Goal: Obtain resource: Download file/media

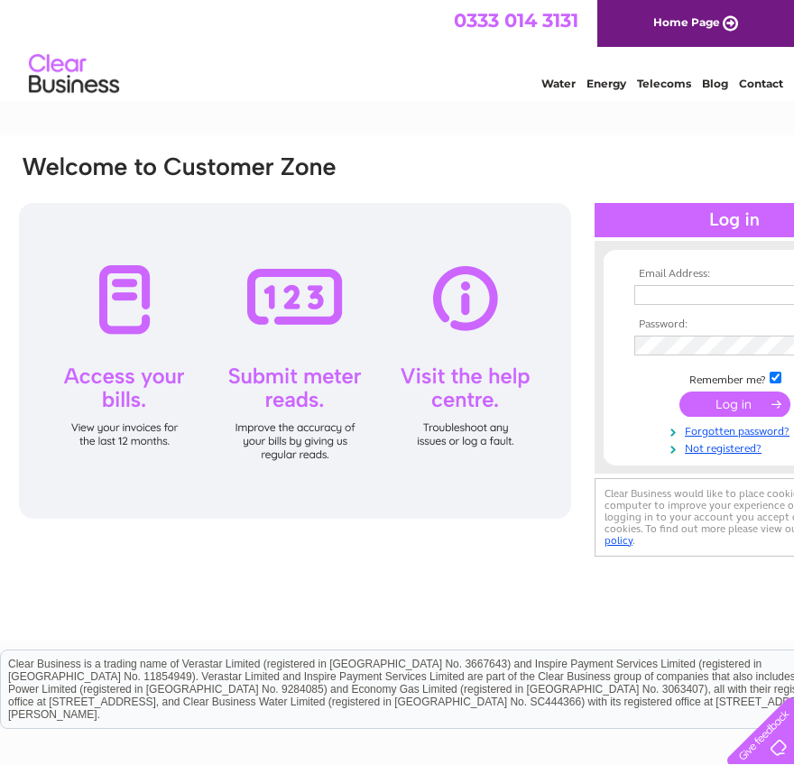
click at [721, 271] on th "Email Address:" at bounding box center [733, 274] width 209 height 13
click at [730, 290] on input "text" at bounding box center [727, 295] width 186 height 20
paste input "finance@ascensos.com"
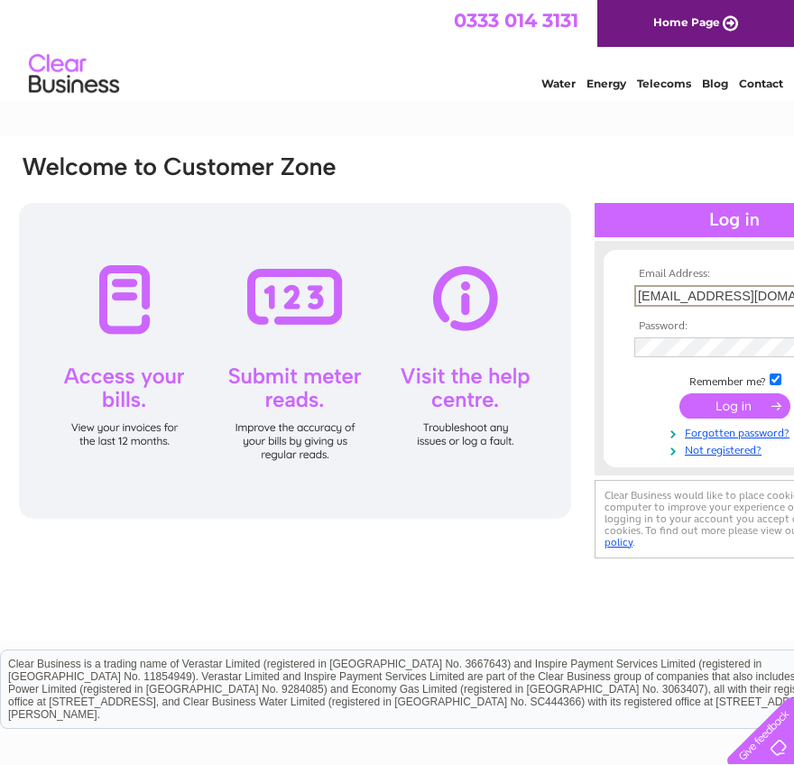
type input "finance@ascensos.com"
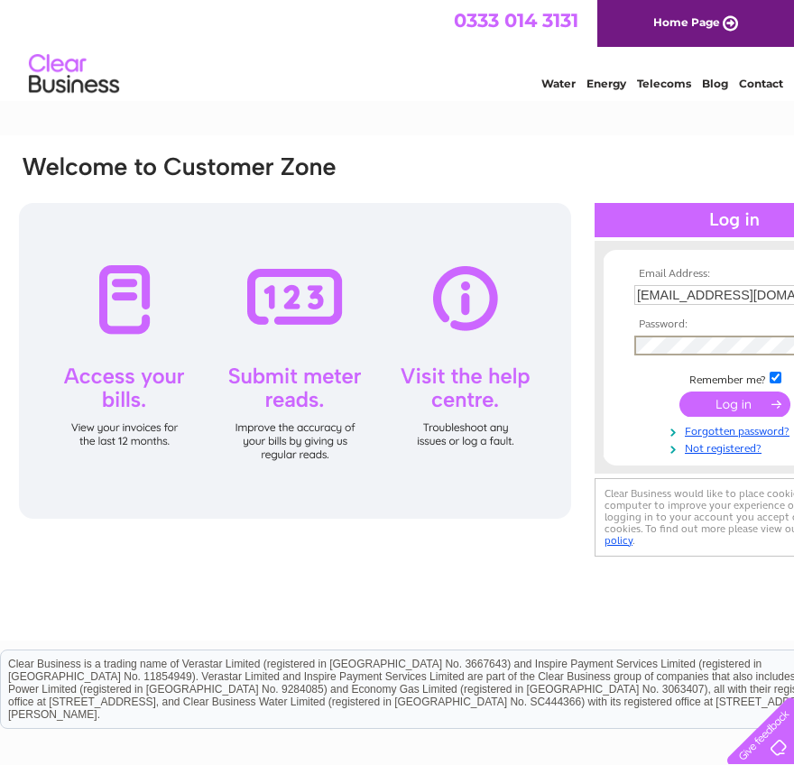
click at [721, 408] on input "submit" at bounding box center [734, 403] width 111 height 25
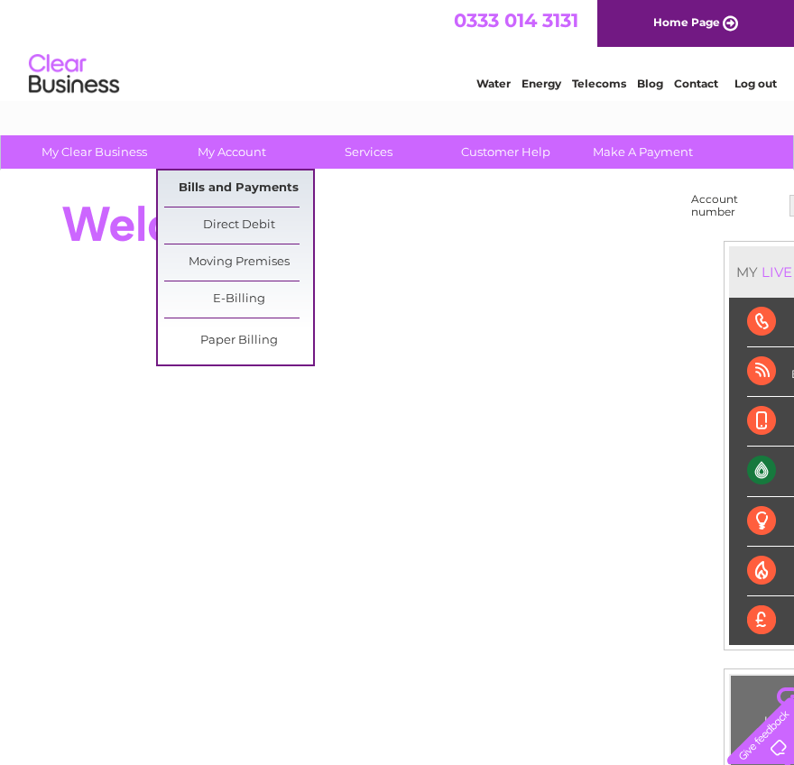
click at [238, 178] on link "Bills and Payments" at bounding box center [238, 188] width 149 height 36
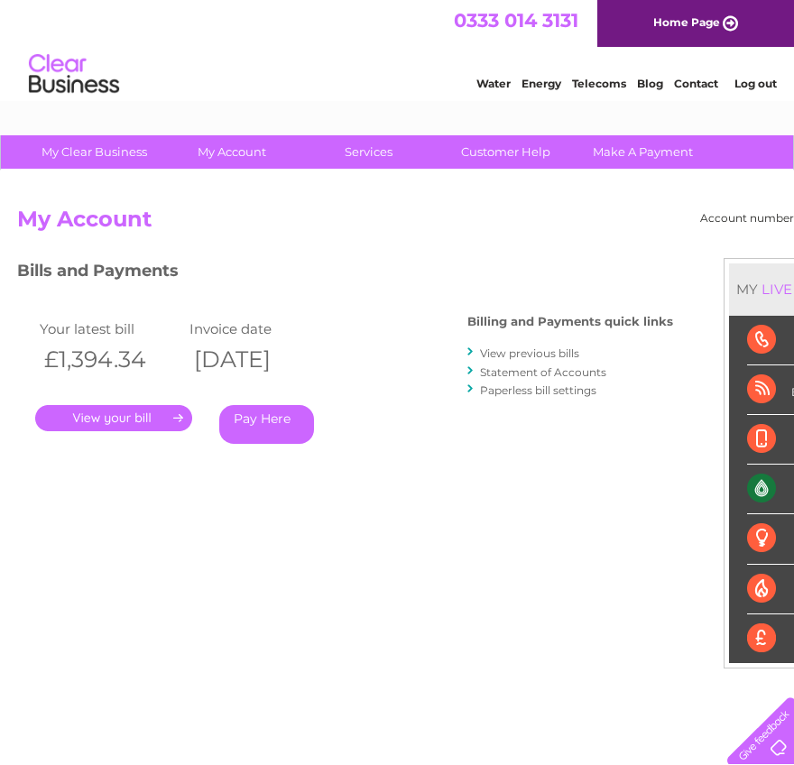
click at [160, 417] on link "." at bounding box center [113, 418] width 157 height 26
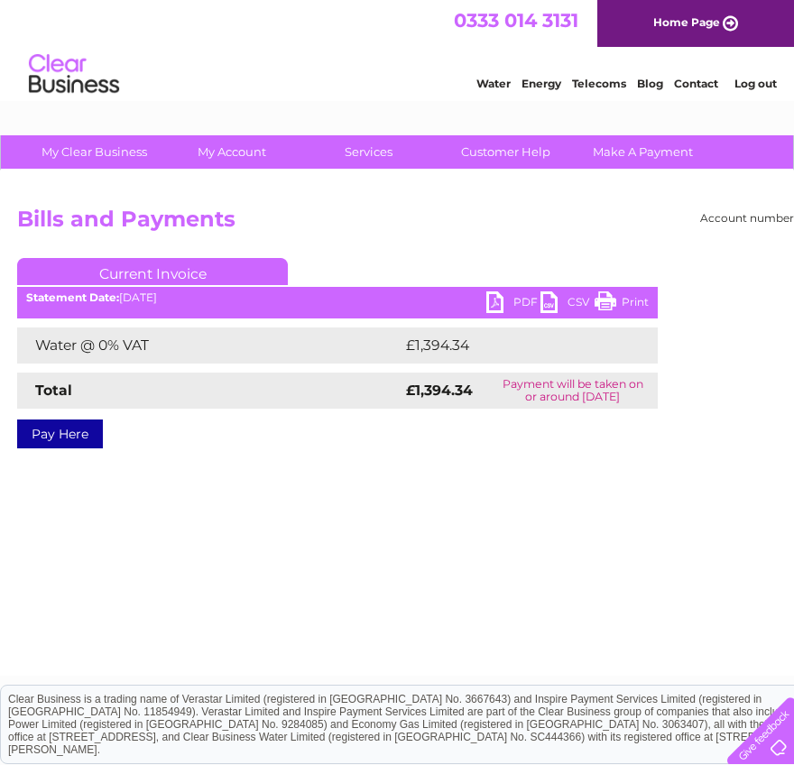
click at [514, 301] on link "PDF" at bounding box center [513, 304] width 54 height 26
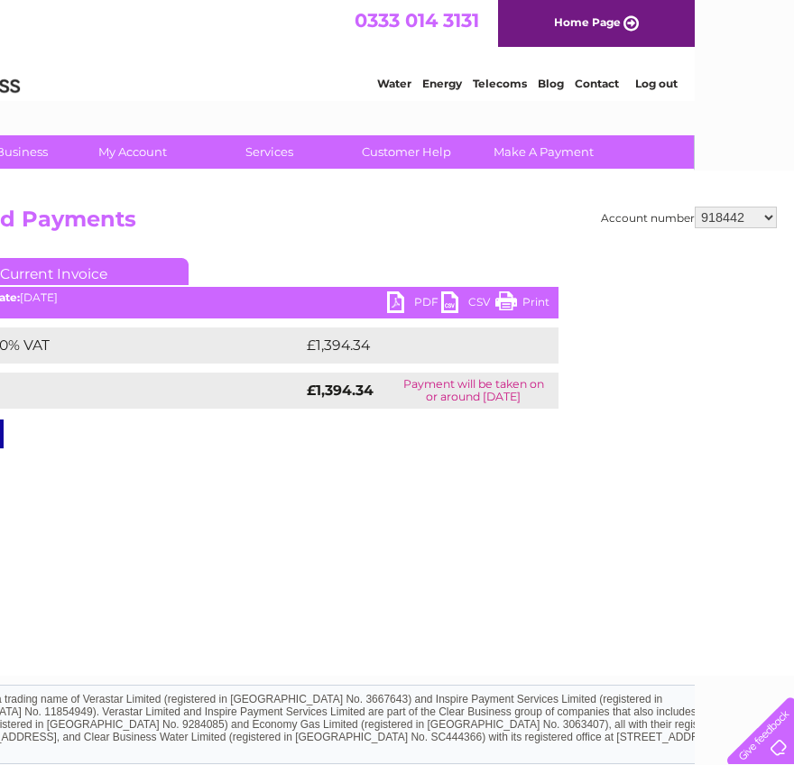
click at [727, 214] on select "918442 939802 943834 1137068 30300659" at bounding box center [735, 218] width 82 height 22
select select "939802"
click at [694, 207] on select "918442 939802 943834 1137068 30300659" at bounding box center [735, 218] width 82 height 22
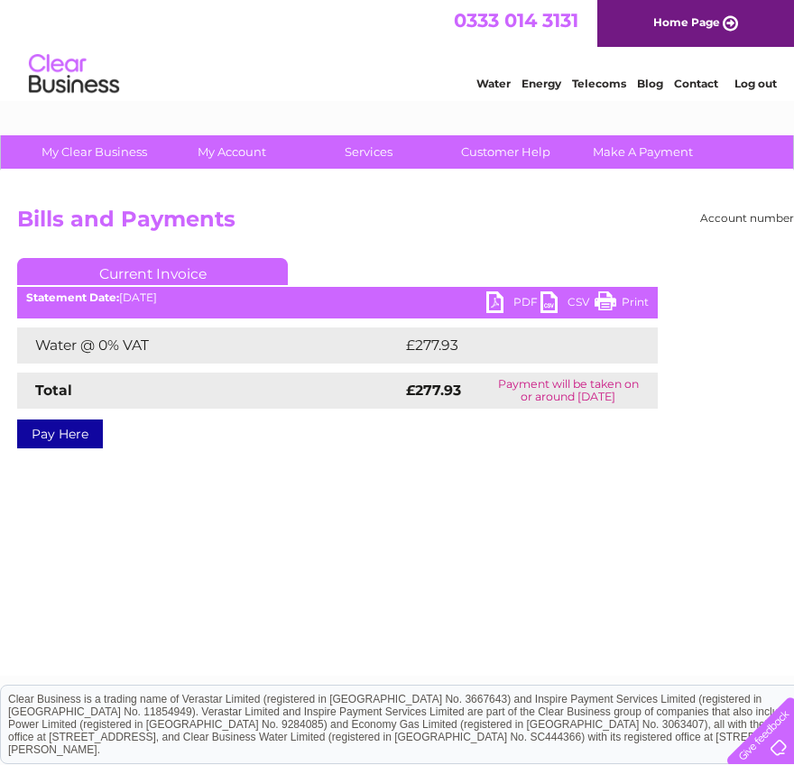
click at [498, 300] on link "PDF" at bounding box center [513, 304] width 54 height 26
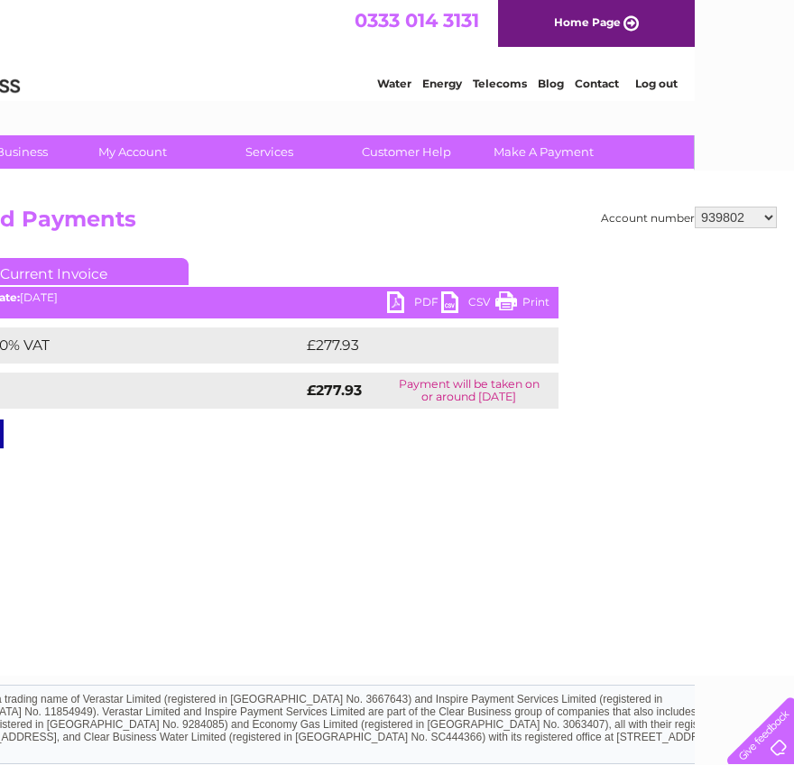
click at [747, 217] on select "918442 939802 943834 1137068 30300659" at bounding box center [735, 218] width 82 height 22
click at [694, 207] on select "918442 939802 943834 1137068 30300659" at bounding box center [735, 218] width 82 height 22
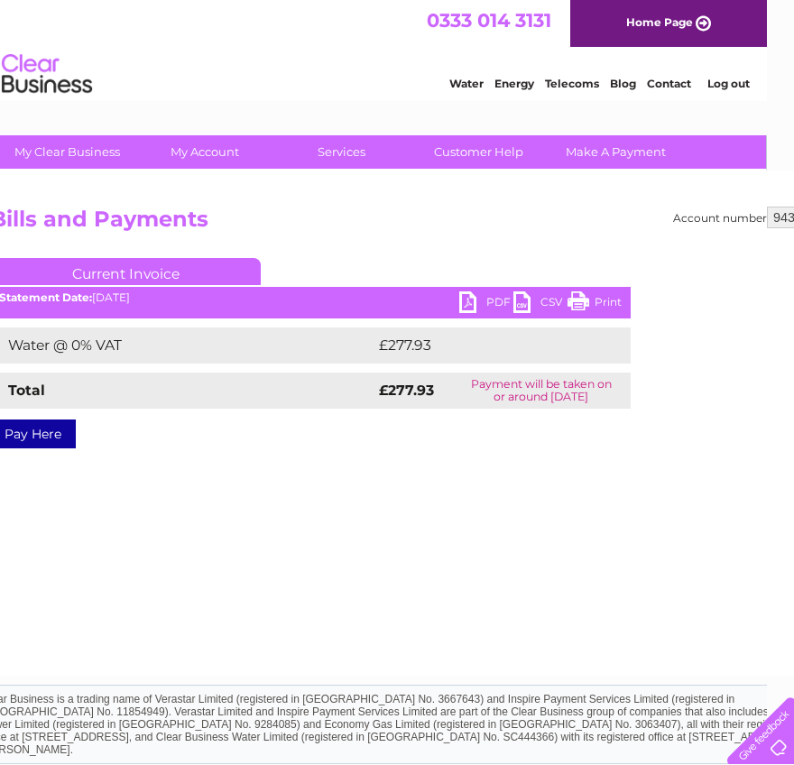
scroll to position [0, 0]
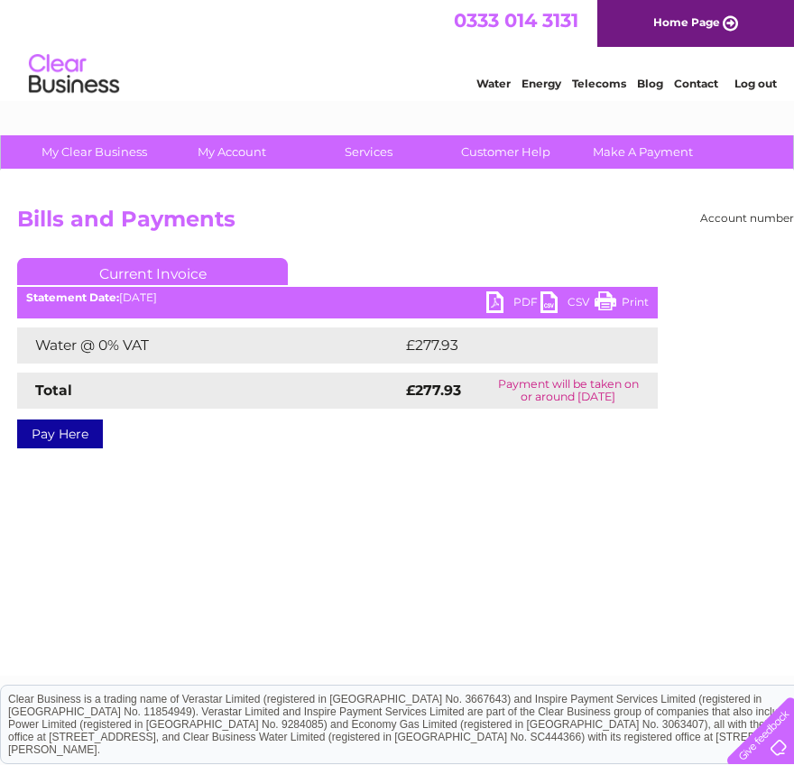
click at [514, 298] on link "PDF" at bounding box center [513, 304] width 54 height 26
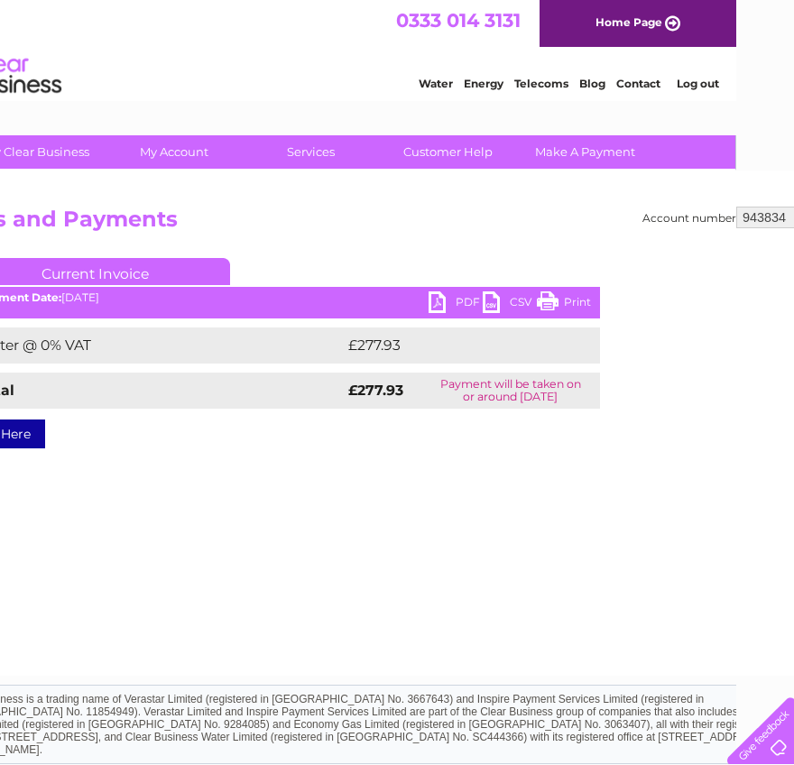
scroll to position [0, 99]
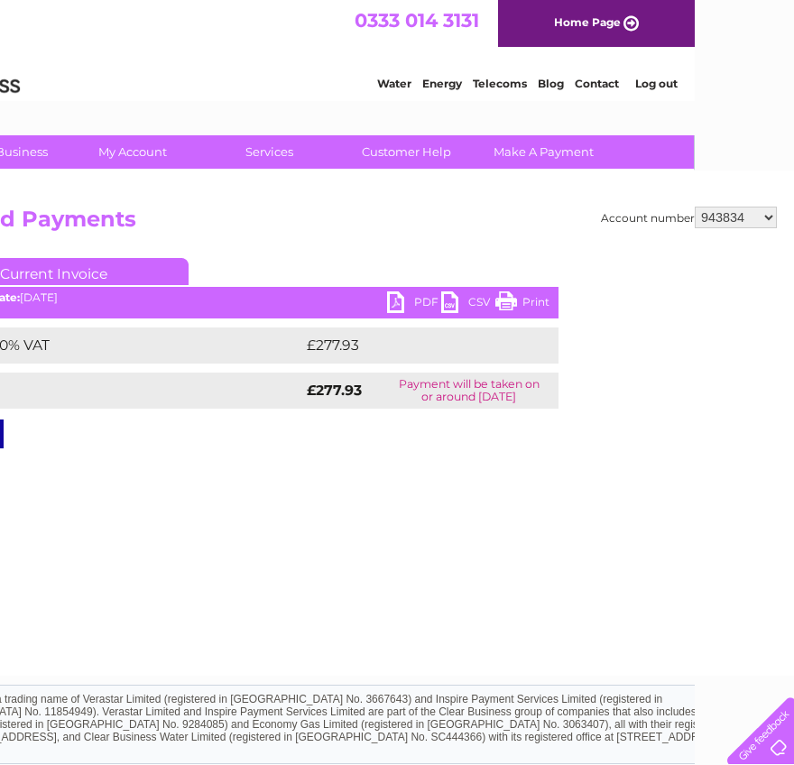
drag, startPoint x: 749, startPoint y: 218, endPoint x: 750, endPoint y: 228, distance: 10.1
click at [749, 218] on select "918442 939802 943834 1137068 30300659" at bounding box center [735, 218] width 82 height 22
click at [694, 207] on select "918442 939802 943834 1137068 30300659" at bounding box center [735, 218] width 82 height 22
click at [406, 289] on ul "Current Invoice" at bounding box center [238, 274] width 640 height 33
click at [401, 293] on link "PDF" at bounding box center [414, 304] width 54 height 26
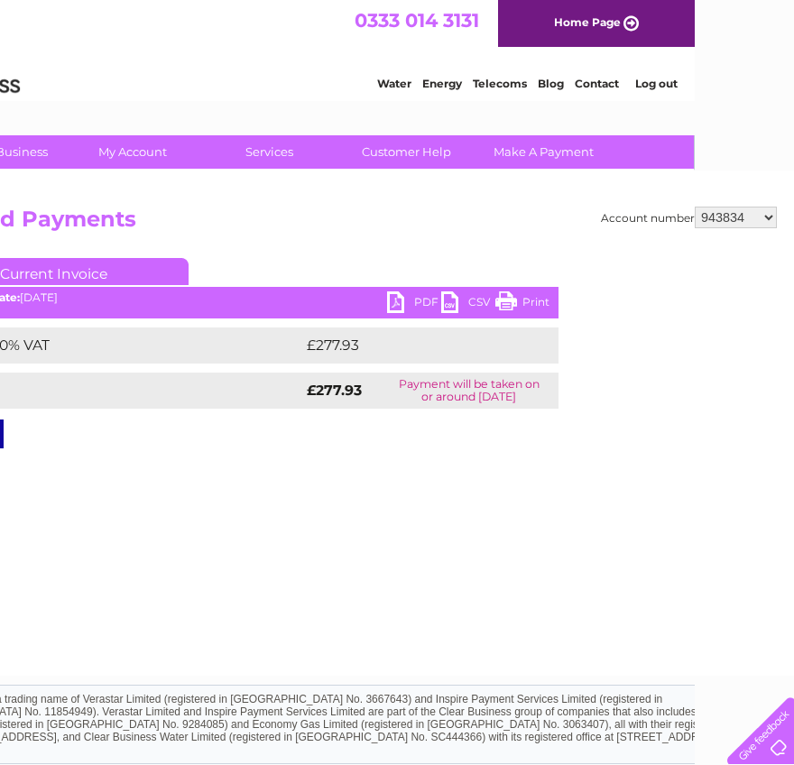
click at [726, 199] on div "Account number 918442 939802 943834 1137068 30300659 Bills and Payments Current…" at bounding box center [347, 422] width 893 height 505
drag, startPoint x: 741, startPoint y: 207, endPoint x: 749, endPoint y: 214, distance: 10.2
click at [741, 207] on select "918442 939802 943834 1137068 30300659" at bounding box center [735, 218] width 82 height 22
select select "939802"
click at [694, 207] on select "918442 939802 943834 1137068 30300659" at bounding box center [735, 218] width 82 height 22
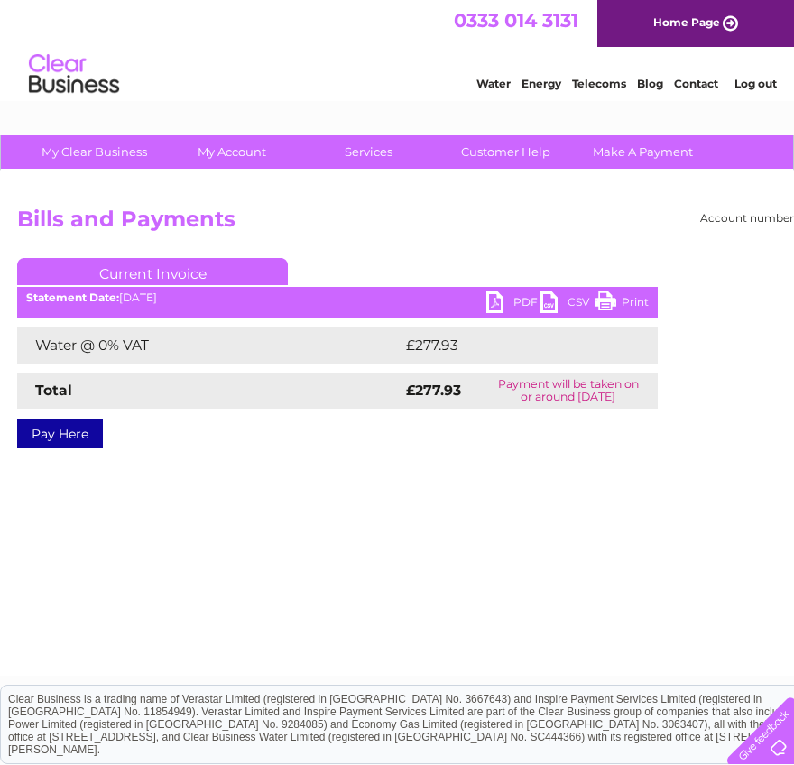
click at [491, 297] on link "PDF" at bounding box center [513, 304] width 54 height 26
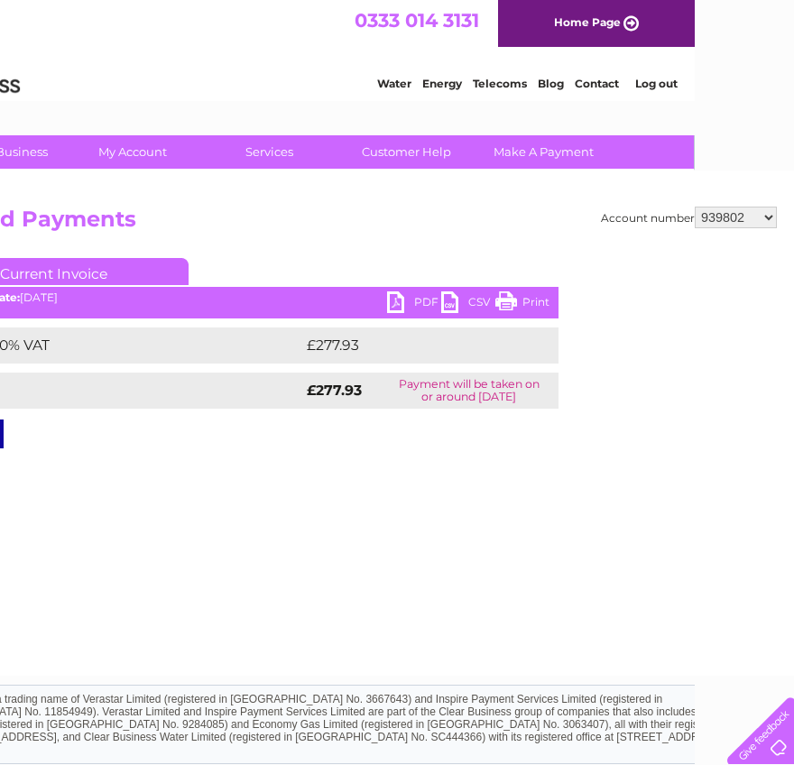
drag, startPoint x: 732, startPoint y: 216, endPoint x: 743, endPoint y: 229, distance: 16.6
click at [730, 215] on select "918442 939802 943834 1137068 30300659" at bounding box center [735, 218] width 82 height 22
select select "943834"
click at [694, 207] on select "918442 939802 943834 1137068 30300659" at bounding box center [735, 218] width 82 height 22
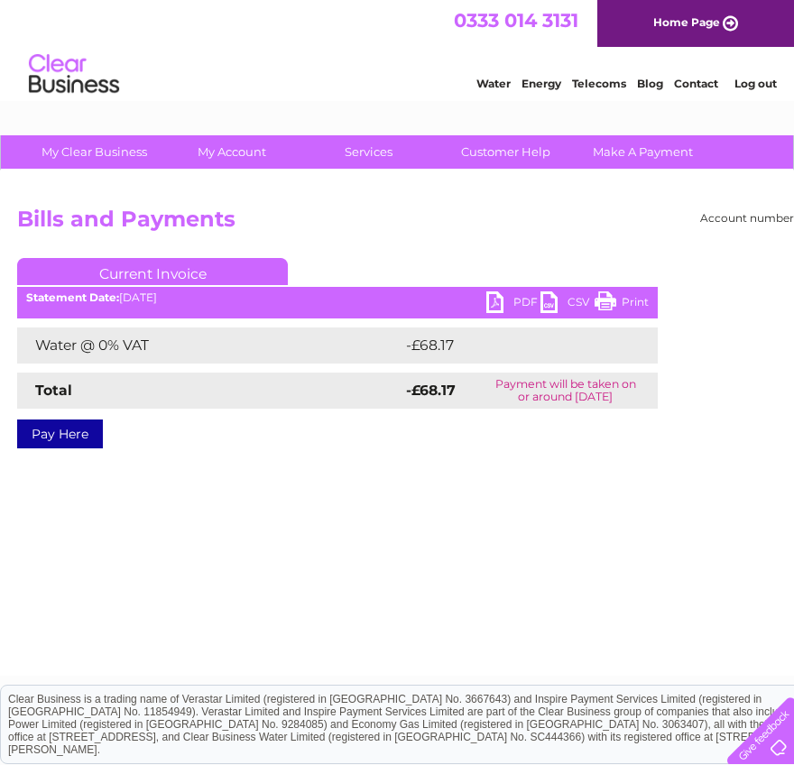
click at [496, 300] on link "PDF" at bounding box center [513, 304] width 54 height 26
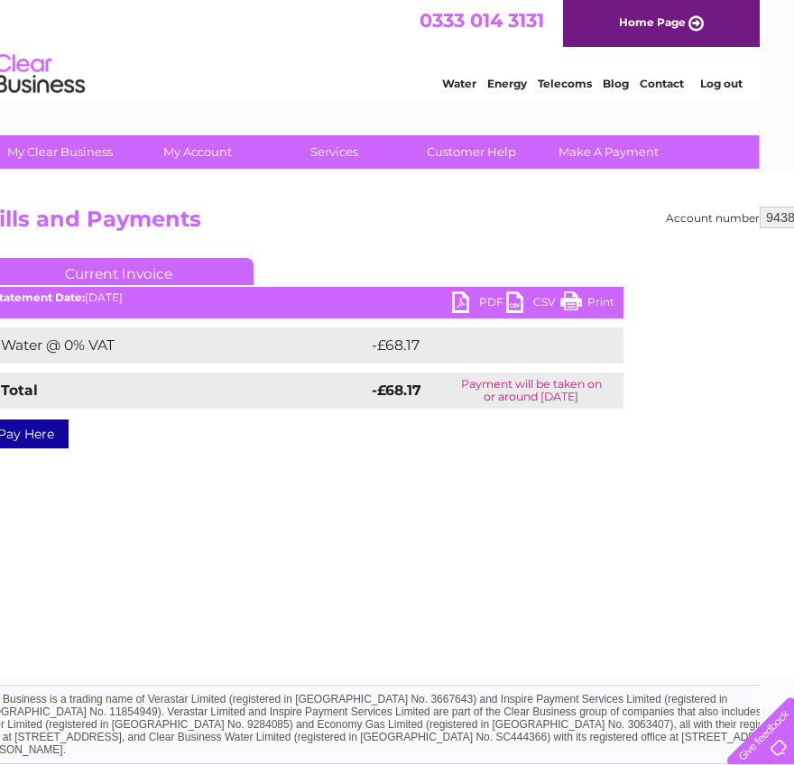
scroll to position [0, 99]
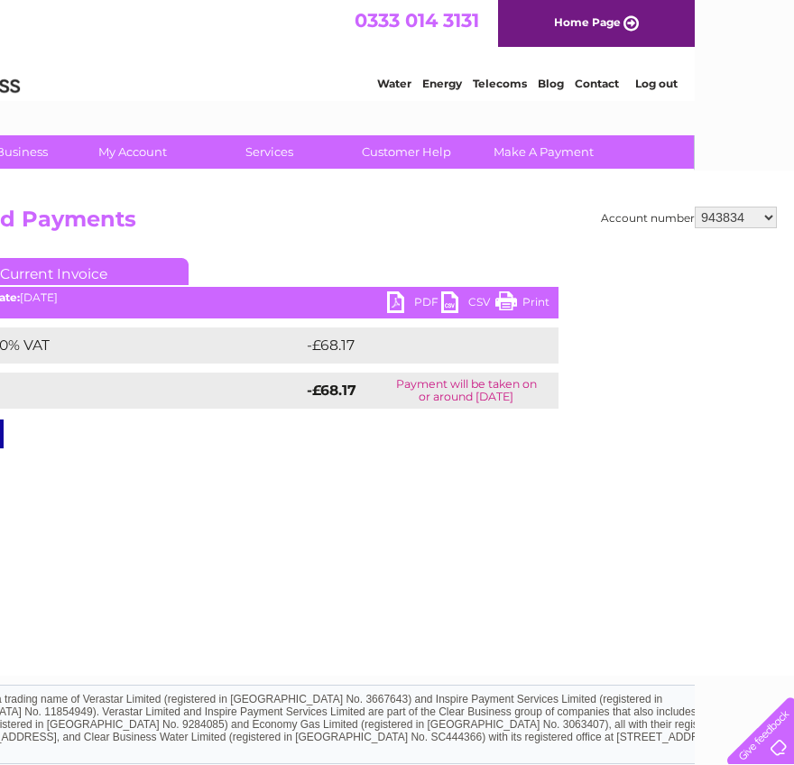
drag, startPoint x: 715, startPoint y: 207, endPoint x: 727, endPoint y: 227, distance: 23.0
click at [715, 207] on select "918442 939802 943834 1137068 30300659" at bounding box center [735, 218] width 82 height 22
select select "1137068"
click at [694, 207] on select "918442 939802 943834 1137068 30300659" at bounding box center [735, 218] width 82 height 22
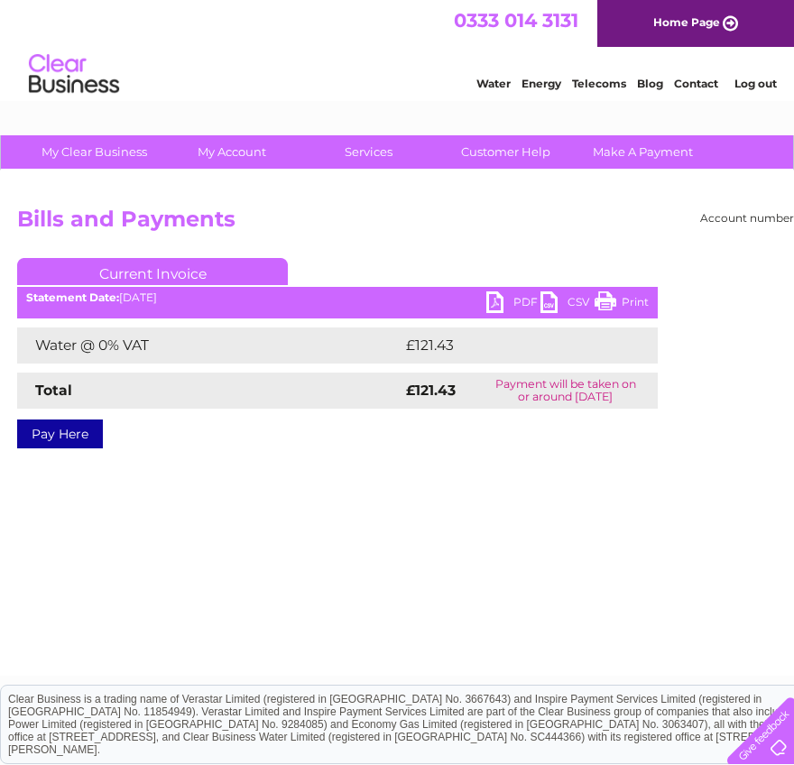
click at [499, 301] on link "PDF" at bounding box center [513, 304] width 54 height 26
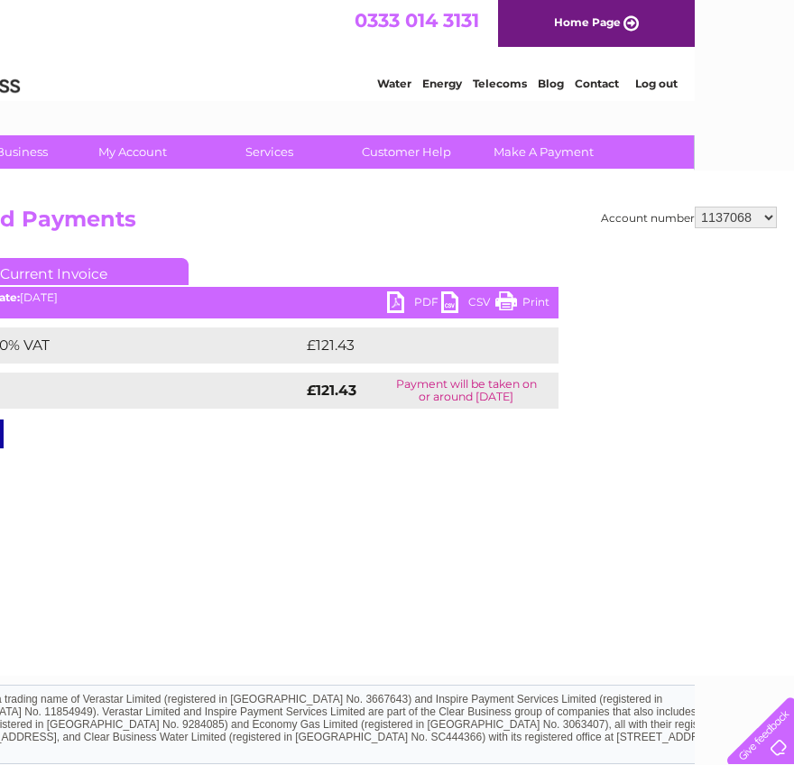
drag, startPoint x: 727, startPoint y: 214, endPoint x: 727, endPoint y: 228, distance: 14.4
click at [727, 213] on select "918442 939802 943834 1137068 30300659" at bounding box center [735, 218] width 82 height 22
select select "30300659"
click at [694, 207] on select "918442 939802 943834 1137068 30300659" at bounding box center [735, 218] width 82 height 22
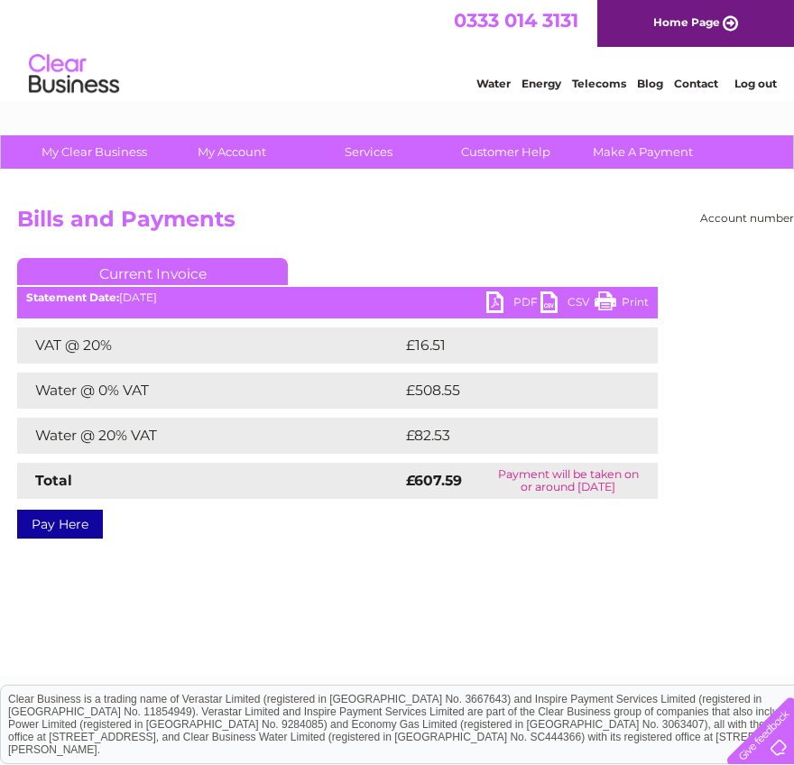
click at [501, 305] on link "PDF" at bounding box center [513, 304] width 54 height 26
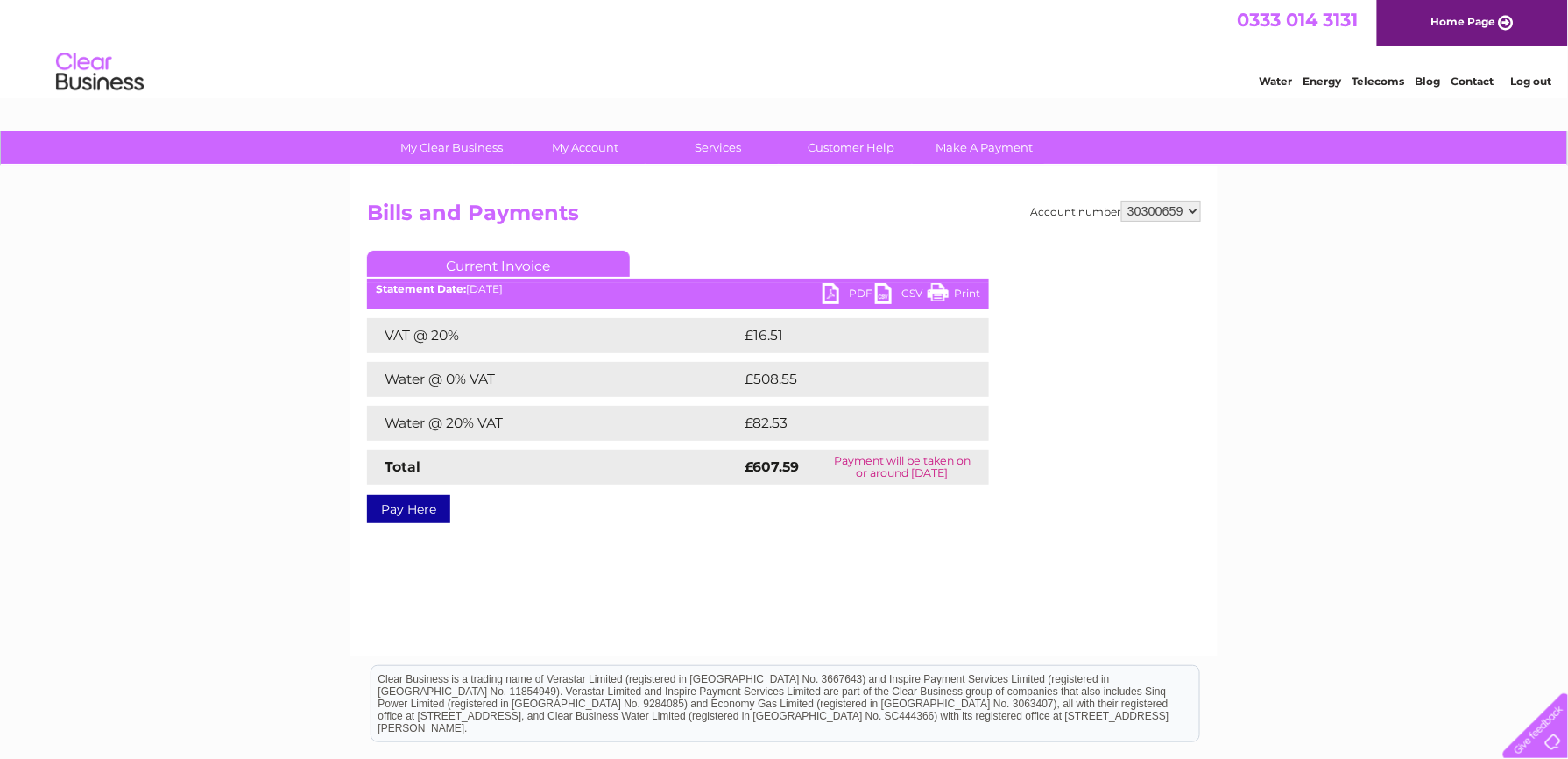
click at [770, 14] on link "Home Page" at bounding box center [1473, 22] width 191 height 46
